Goal: Navigation & Orientation: Find specific page/section

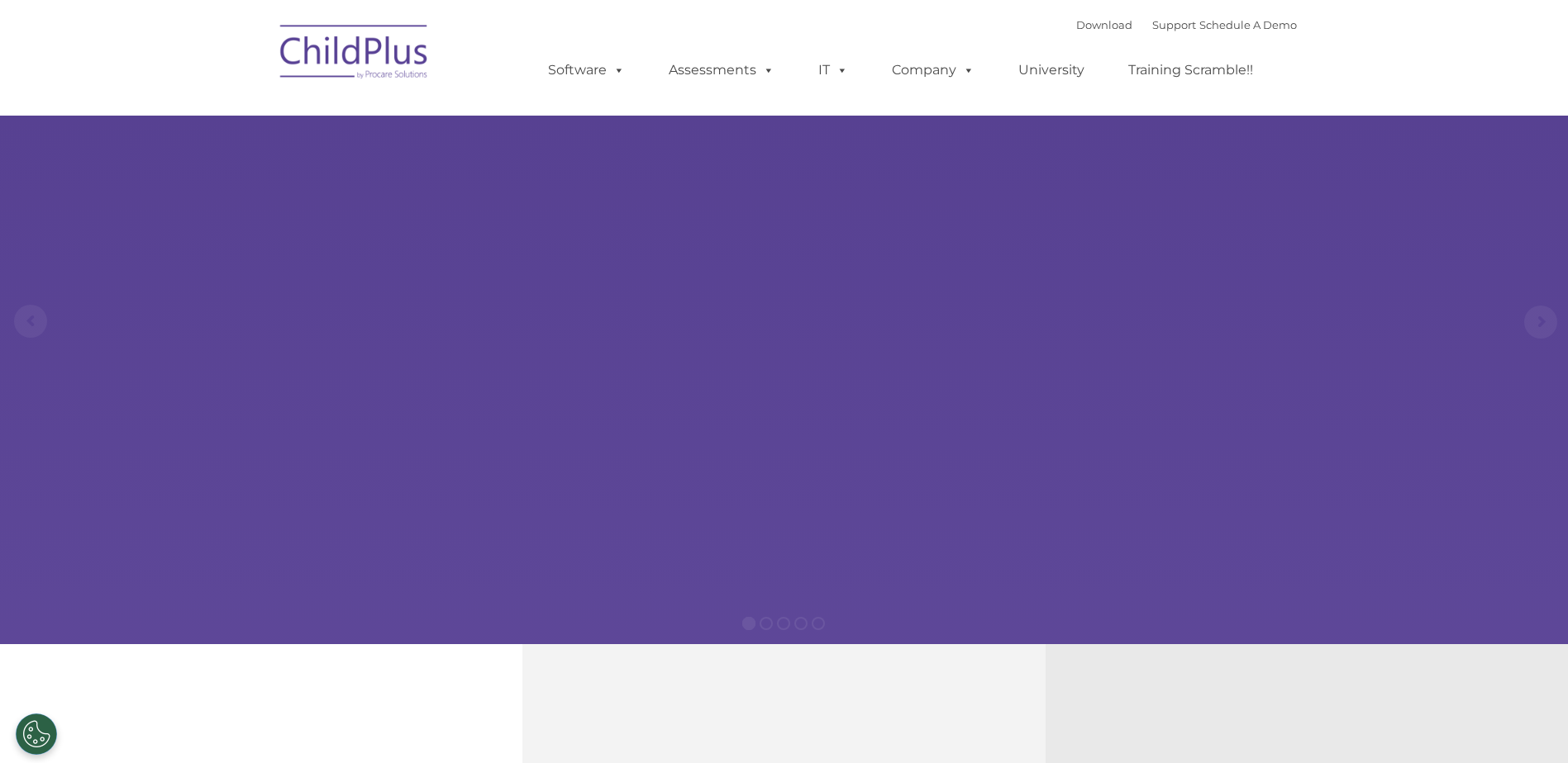
select select "MEDIUM"
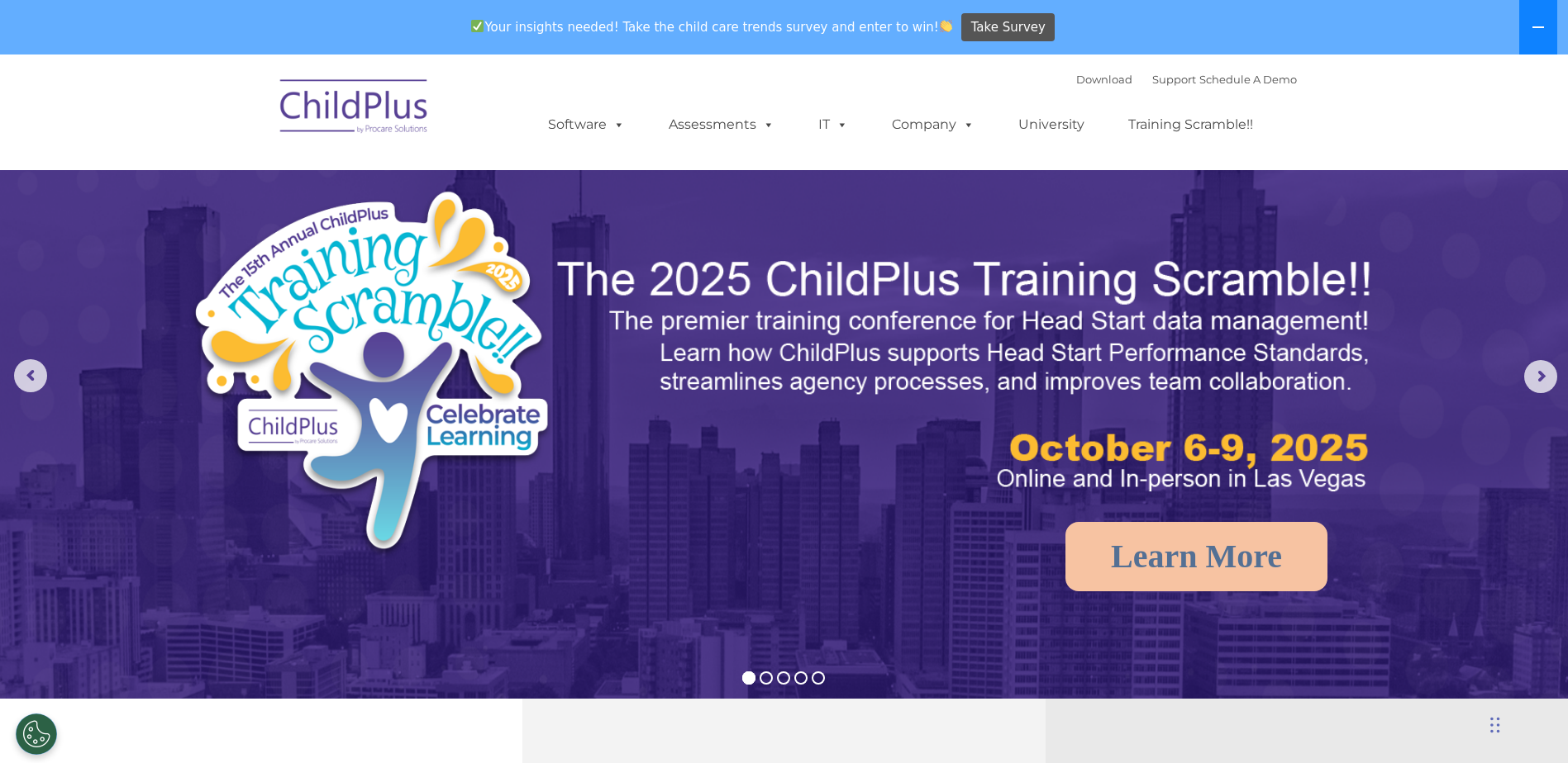
click at [1539, 27] on icon at bounding box center [1538, 27] width 11 height 2
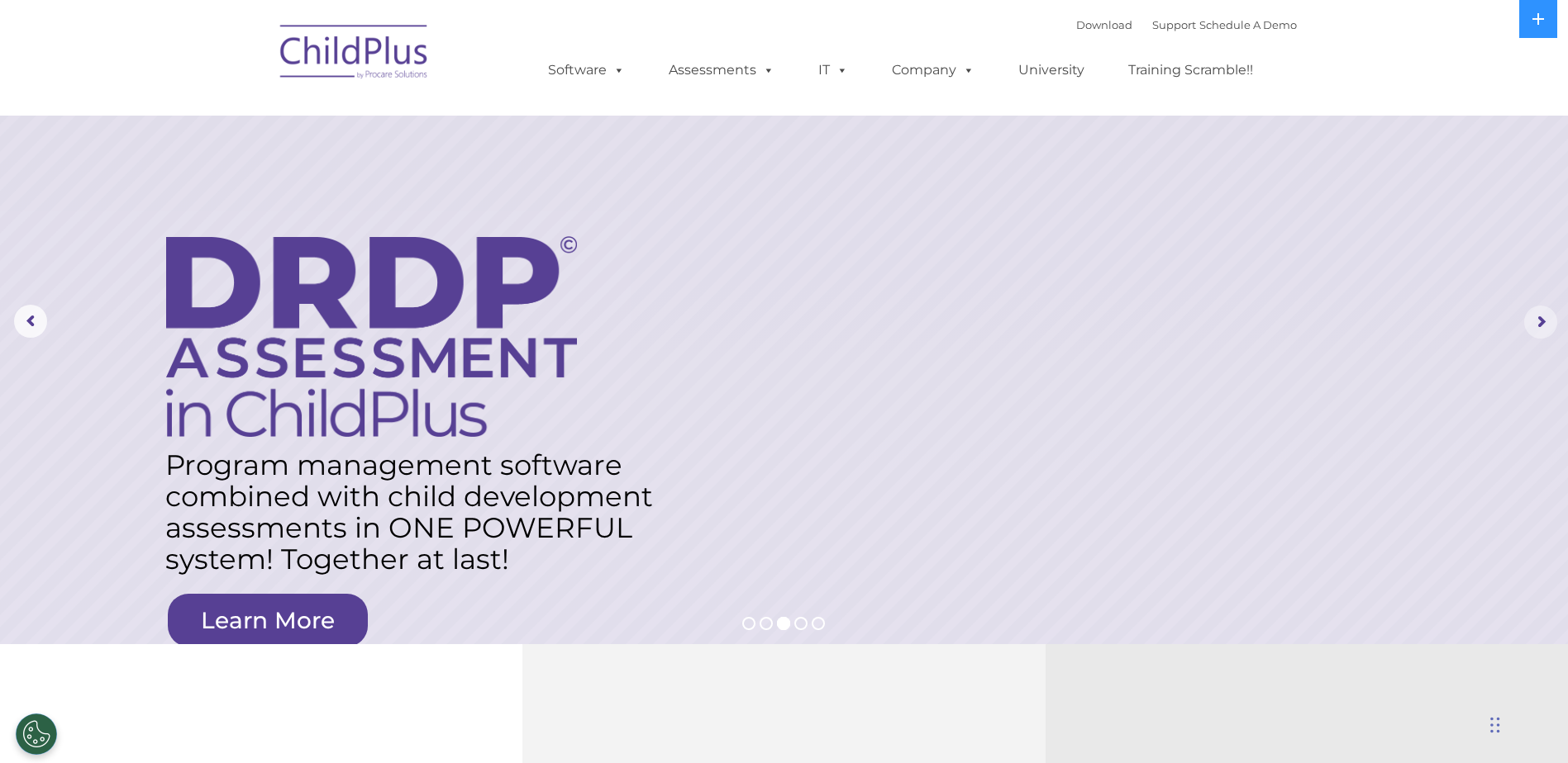
click at [1541, 321] on rs-arrow at bounding box center [1540, 322] width 33 height 33
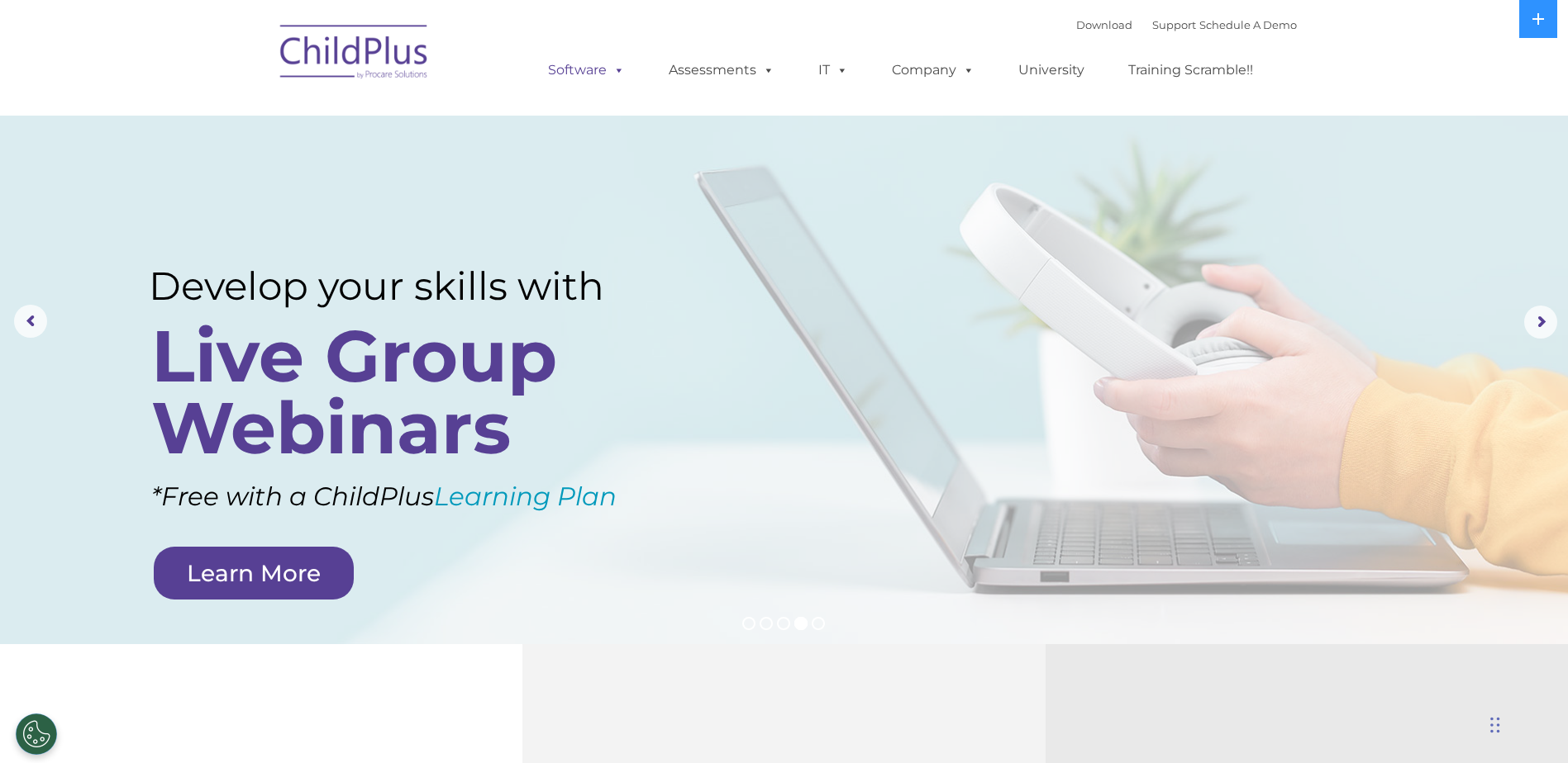
click at [609, 76] on span at bounding box center [615, 69] width 18 height 16
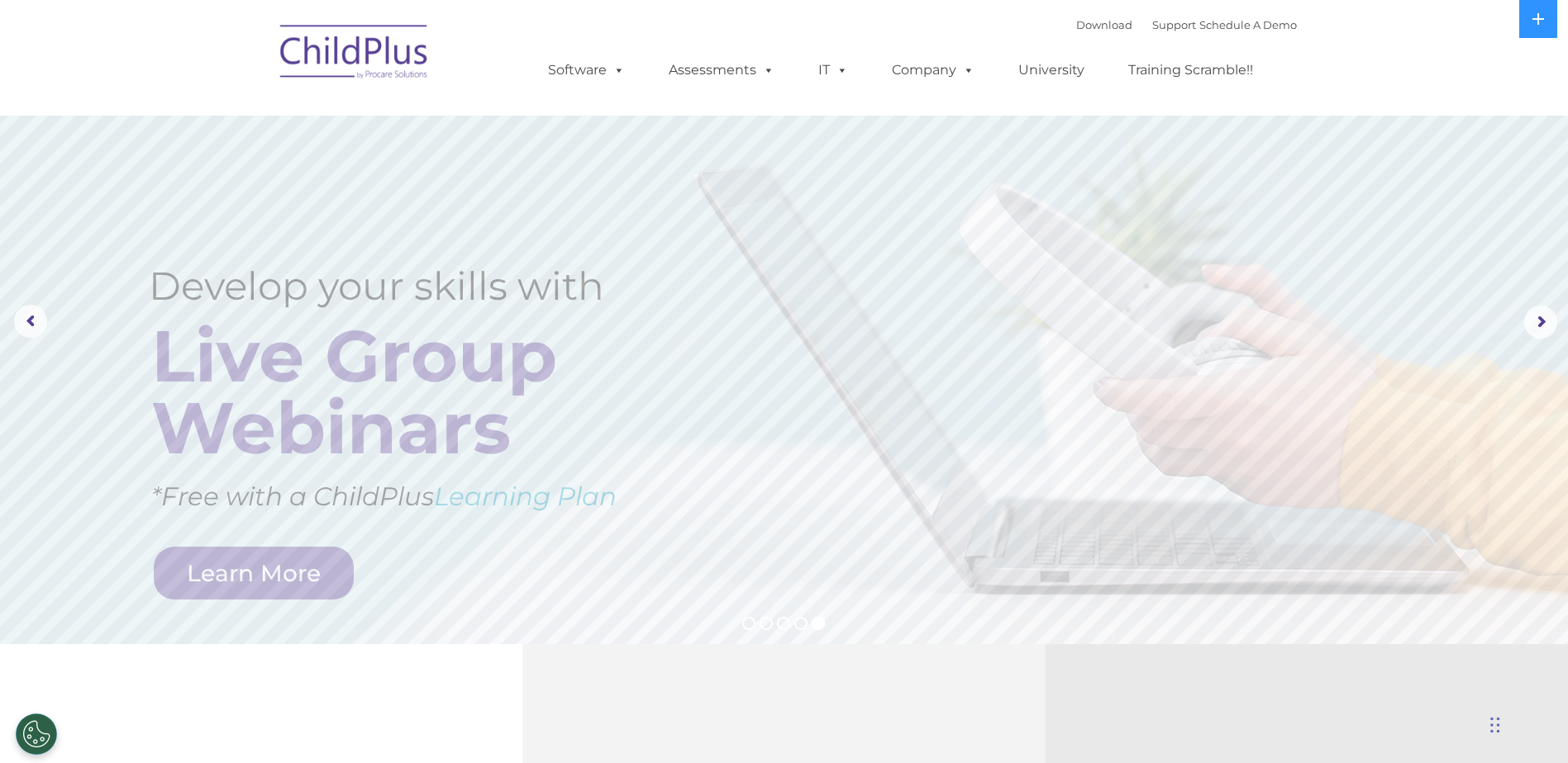
click at [322, 59] on img at bounding box center [354, 54] width 165 height 82
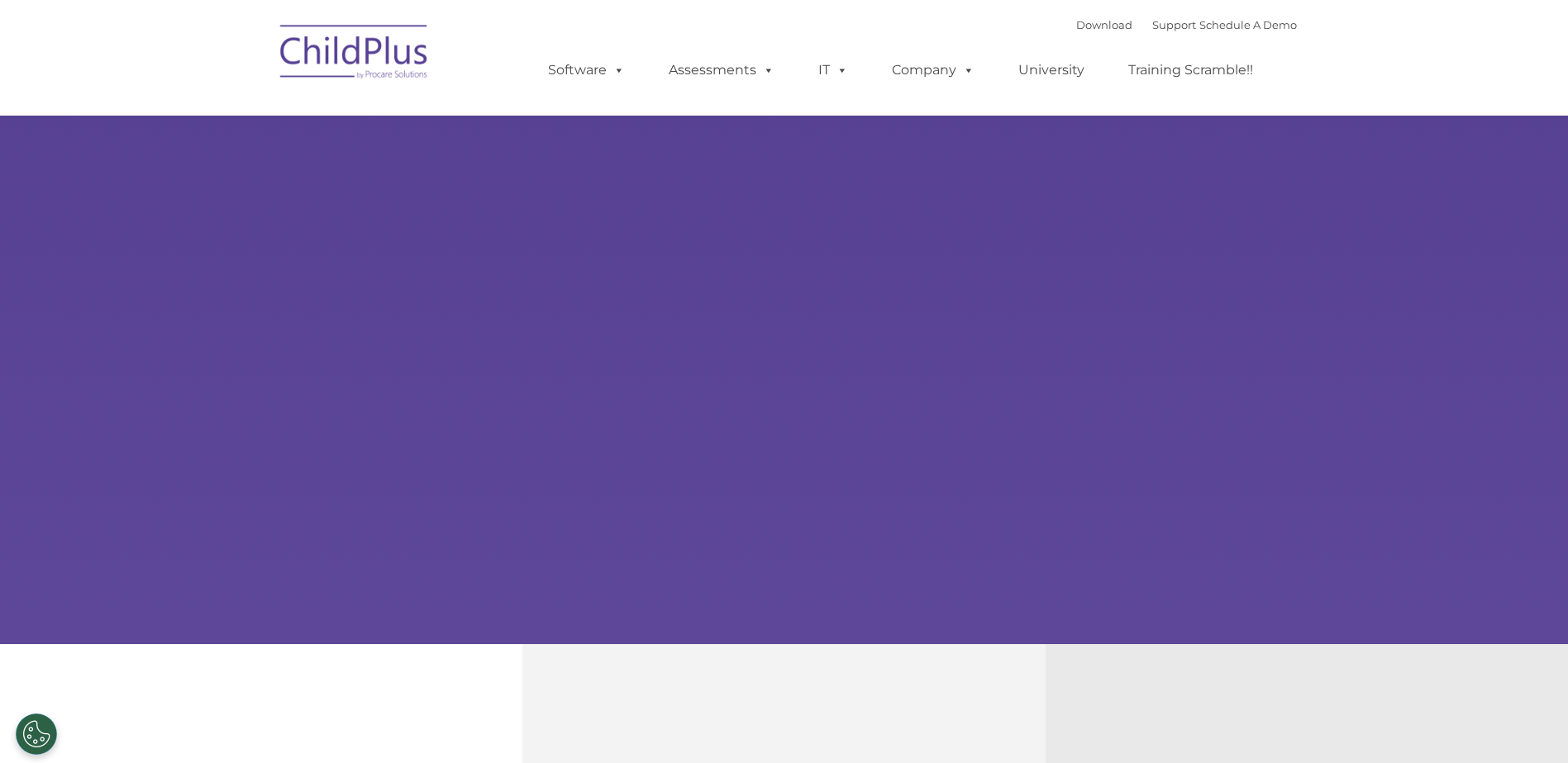
type input ""
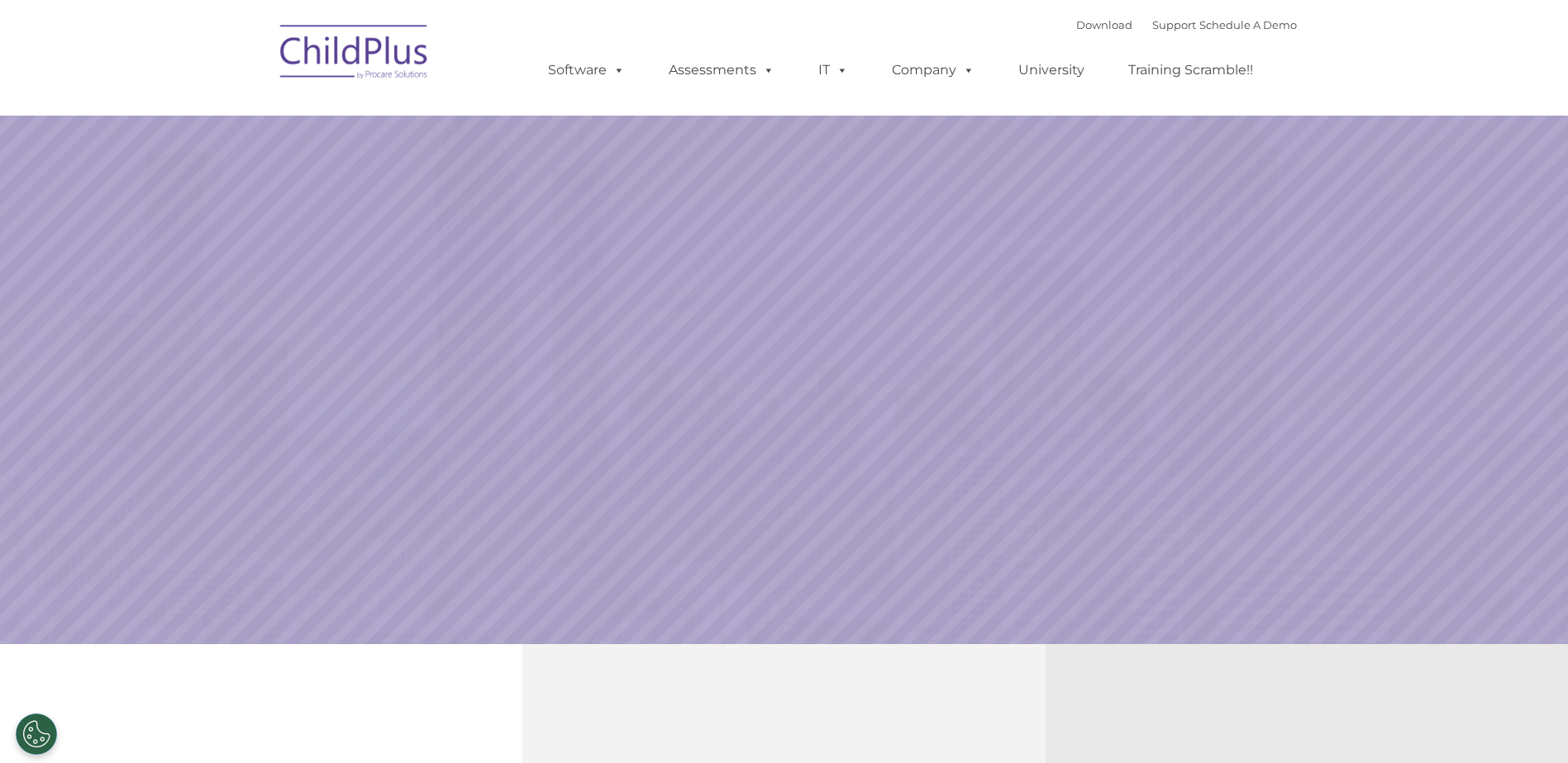
select select "MEDIUM"
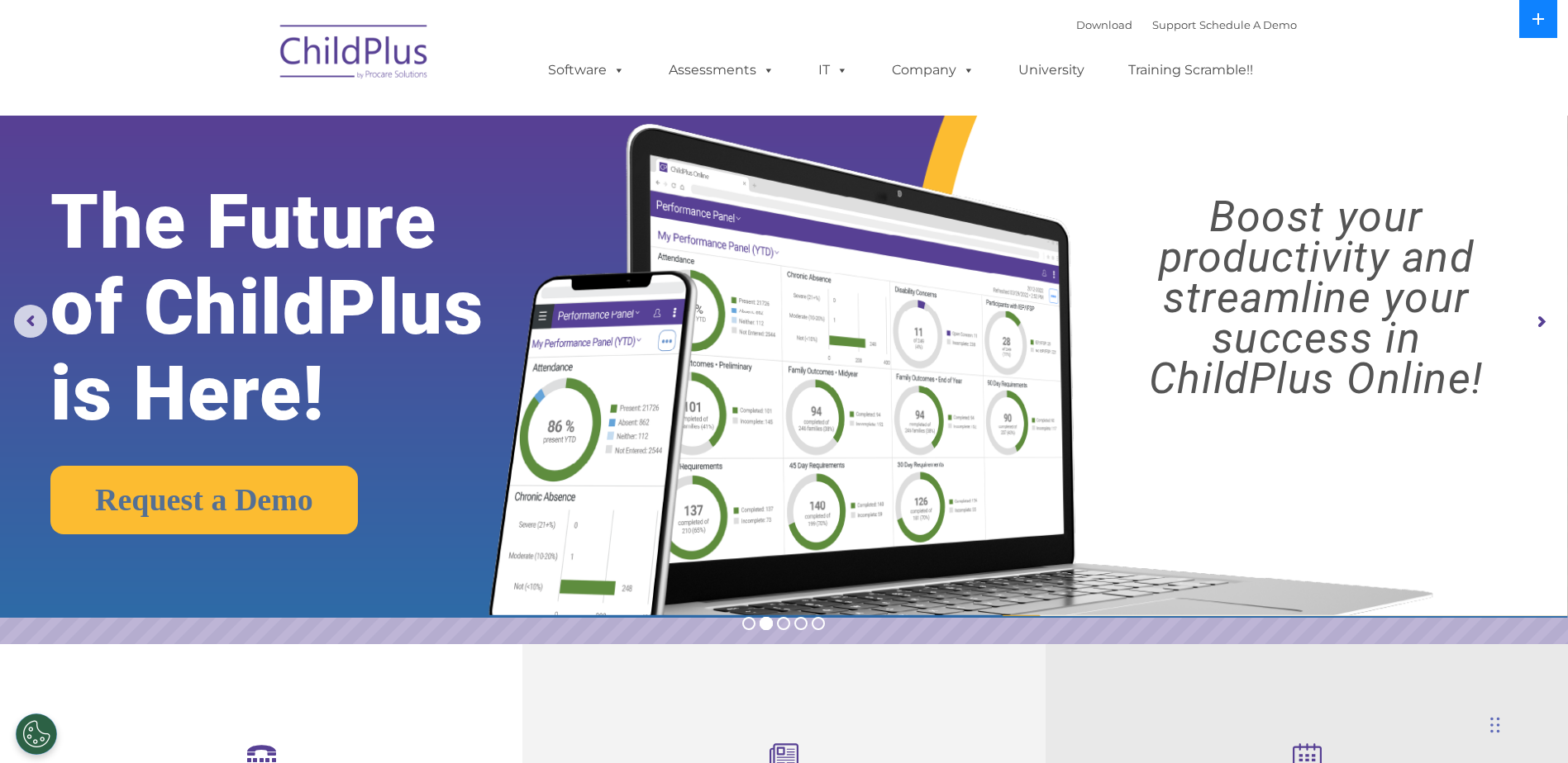
click at [1532, 22] on icon at bounding box center [1538, 19] width 13 height 13
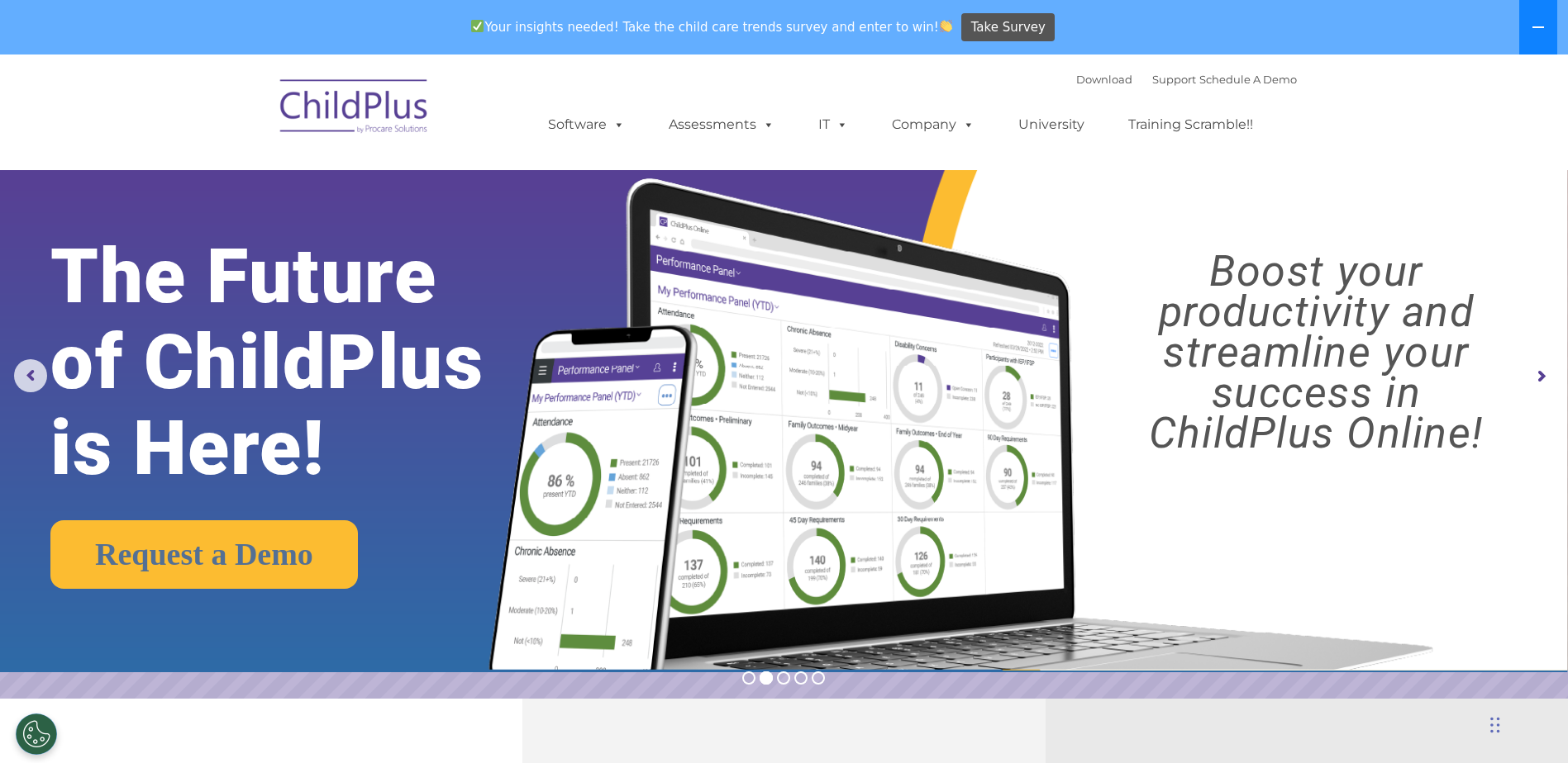
click at [1532, 22] on icon at bounding box center [1538, 27] width 13 height 13
